Goal: Information Seeking & Learning: Learn about a topic

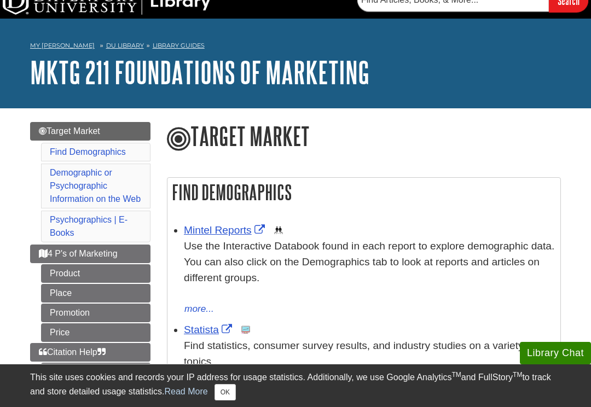
scroll to position [61, 0]
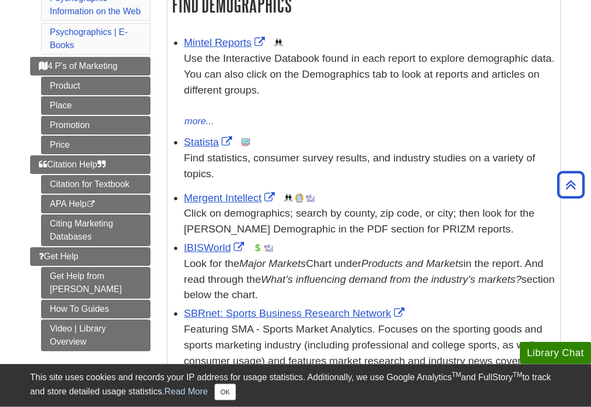
scroll to position [202, 0]
click at [123, 77] on link "Product" at bounding box center [95, 86] width 109 height 19
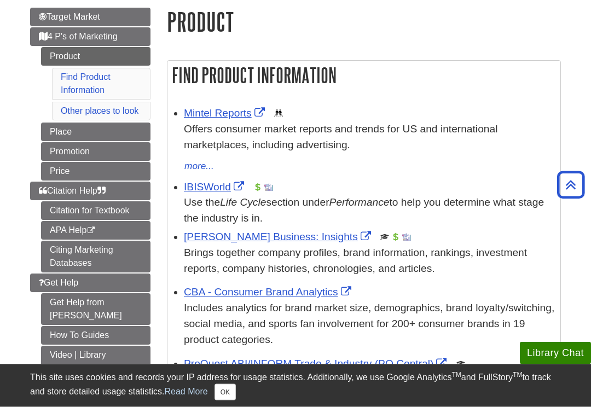
scroll to position [129, 0]
click at [120, 59] on link "Product" at bounding box center [95, 56] width 109 height 19
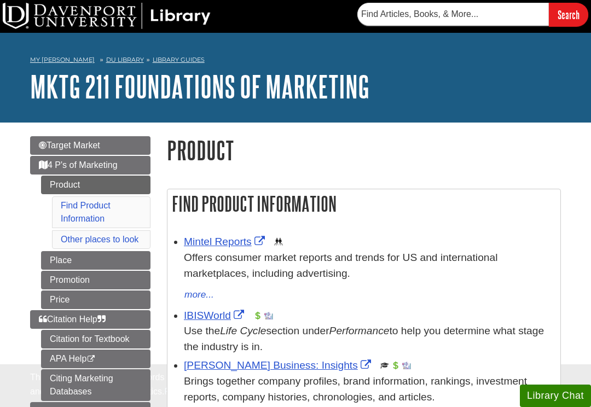
click at [114, 28] on img at bounding box center [107, 16] width 208 height 26
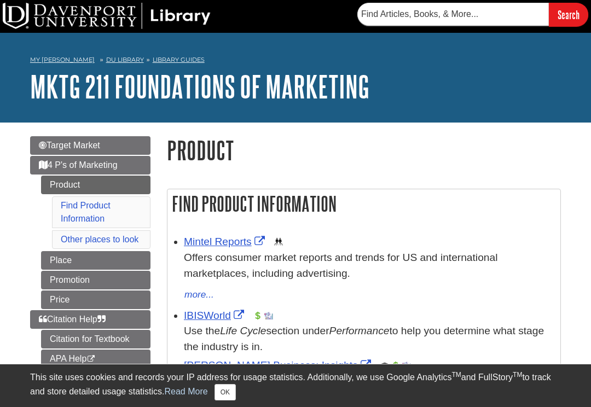
scroll to position [129, 0]
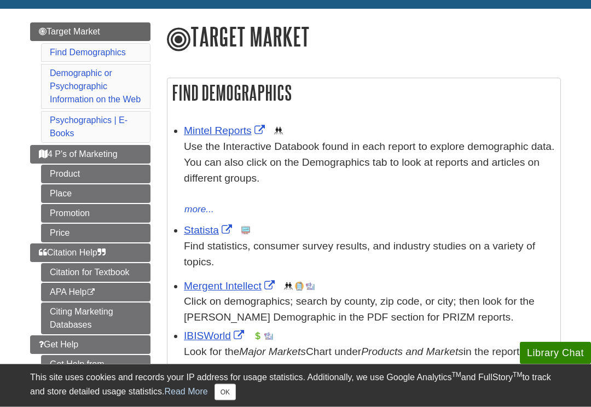
scroll to position [119, 0]
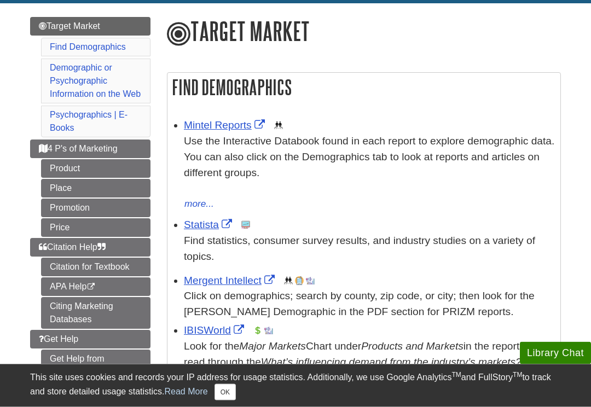
click at [201, 229] on link "Statista" at bounding box center [209, 224] width 51 height 11
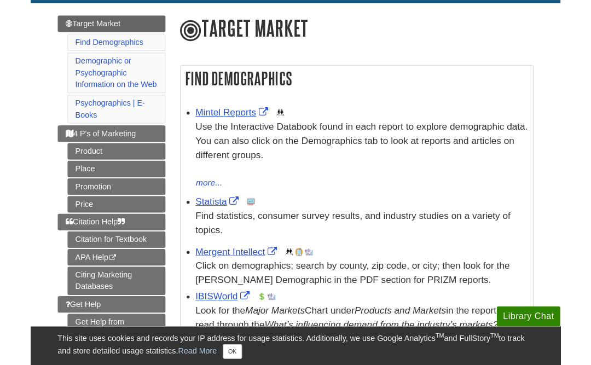
scroll to position [119, 0]
